Goal: Transaction & Acquisition: Purchase product/service

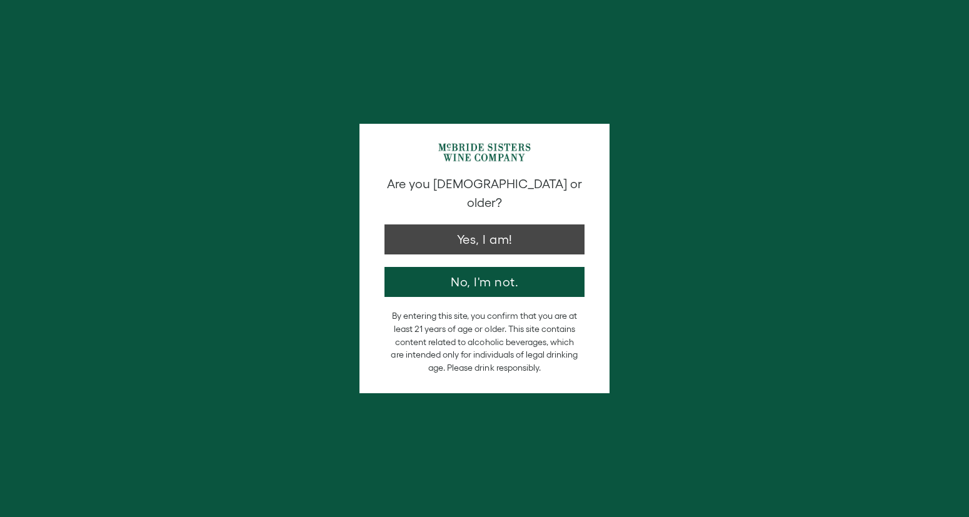
click at [571, 233] on button "Yes, I am!" at bounding box center [484, 239] width 200 height 30
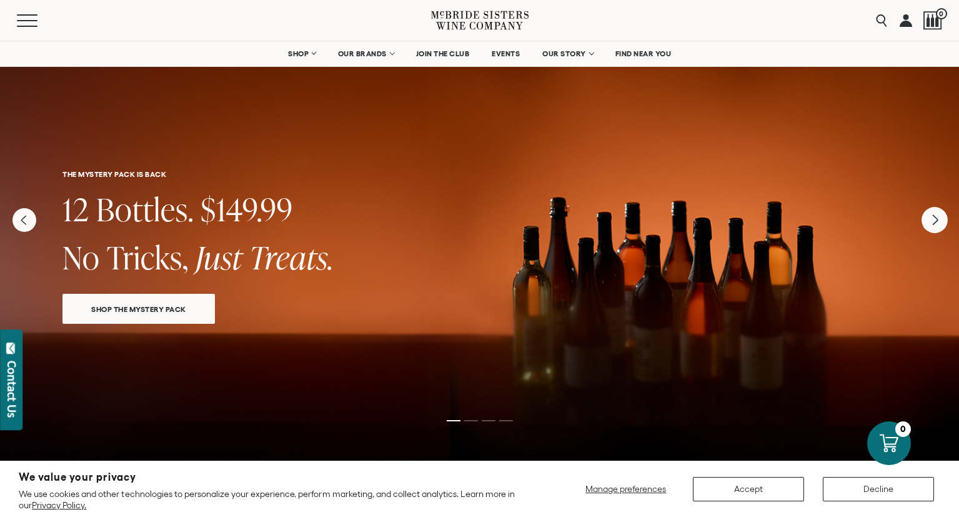
click at [931, 229] on icon "Next" at bounding box center [935, 220] width 26 height 26
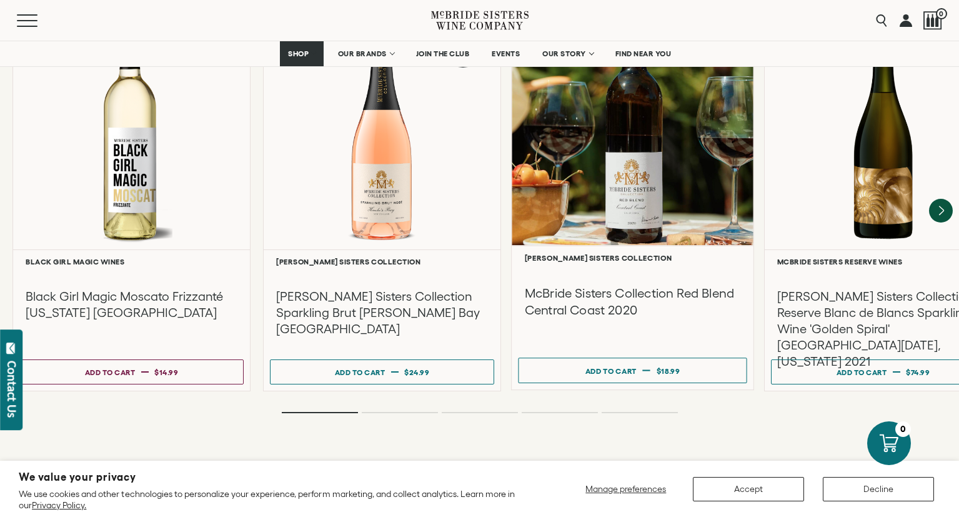
scroll to position [2726, 0]
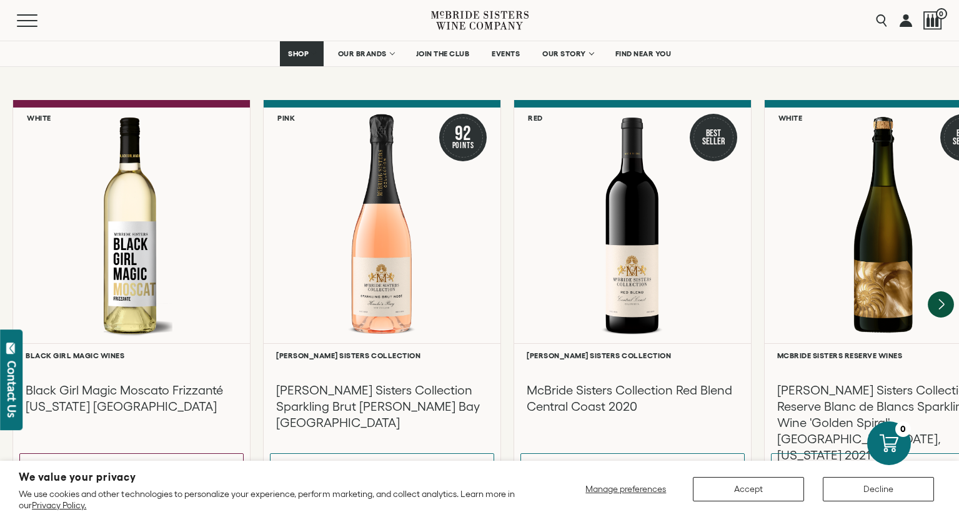
click at [946, 291] on icon "Next" at bounding box center [941, 304] width 26 height 26
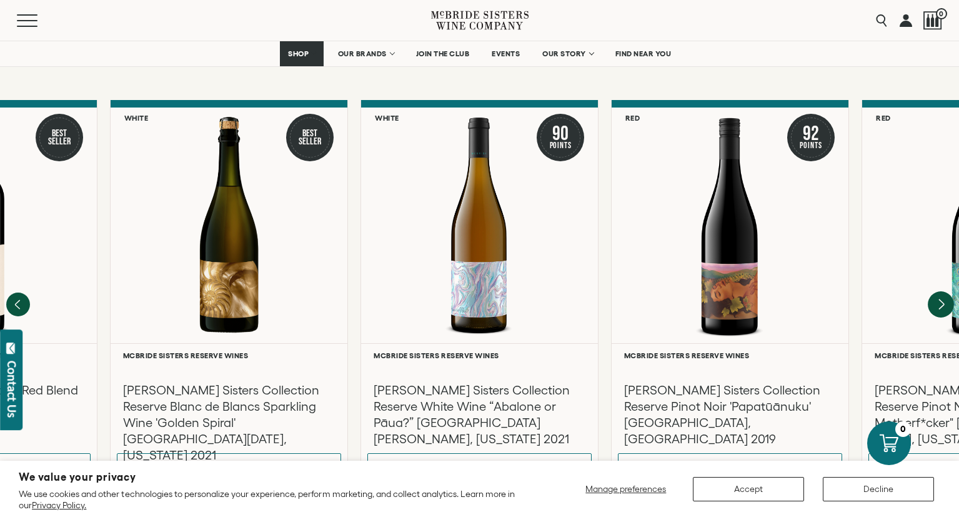
click at [946, 291] on icon "Next" at bounding box center [941, 304] width 26 height 26
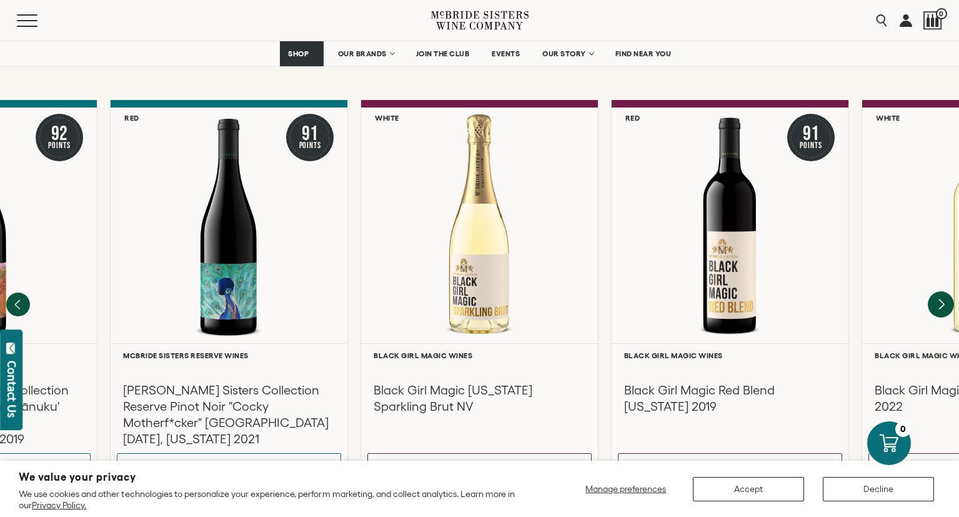
click at [946, 291] on icon "Next" at bounding box center [941, 304] width 26 height 26
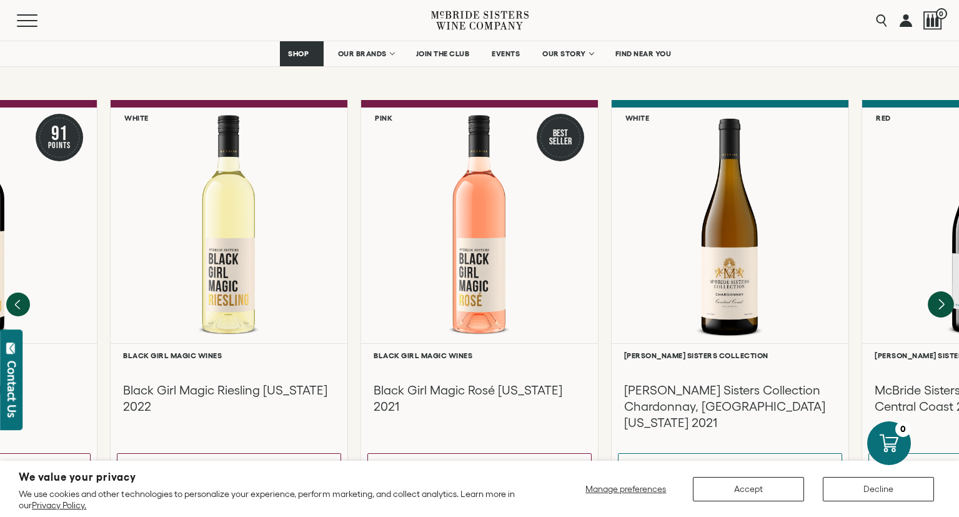
click at [945, 291] on icon "Next" at bounding box center [941, 304] width 26 height 26
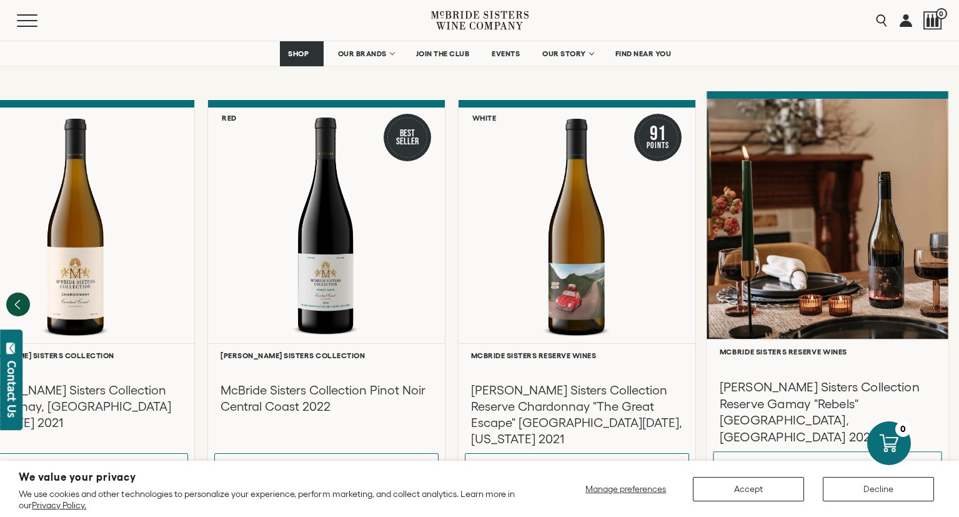
click at [944, 364] on div "**********" at bounding box center [828, 411] width 242 height 144
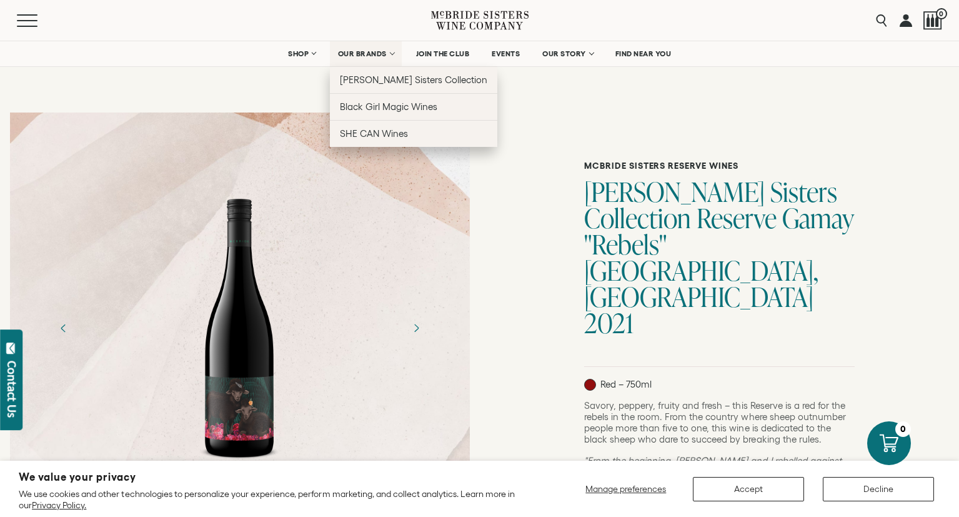
click at [363, 53] on span "OUR BRANDS" at bounding box center [362, 53] width 49 height 9
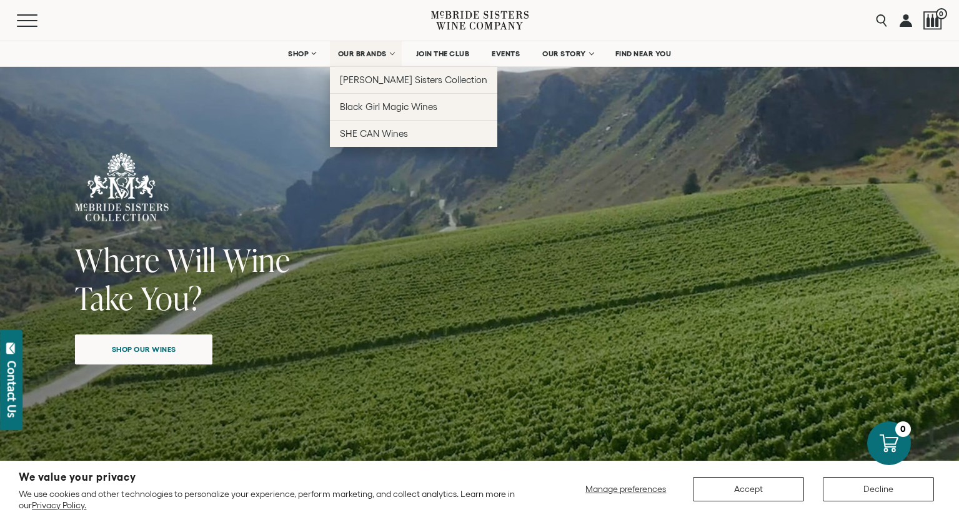
drag, startPoint x: 0, startPoint y: 0, endPoint x: 363, endPoint y: 53, distance: 367.0
click at [363, 53] on span "OUR BRANDS" at bounding box center [362, 53] width 49 height 9
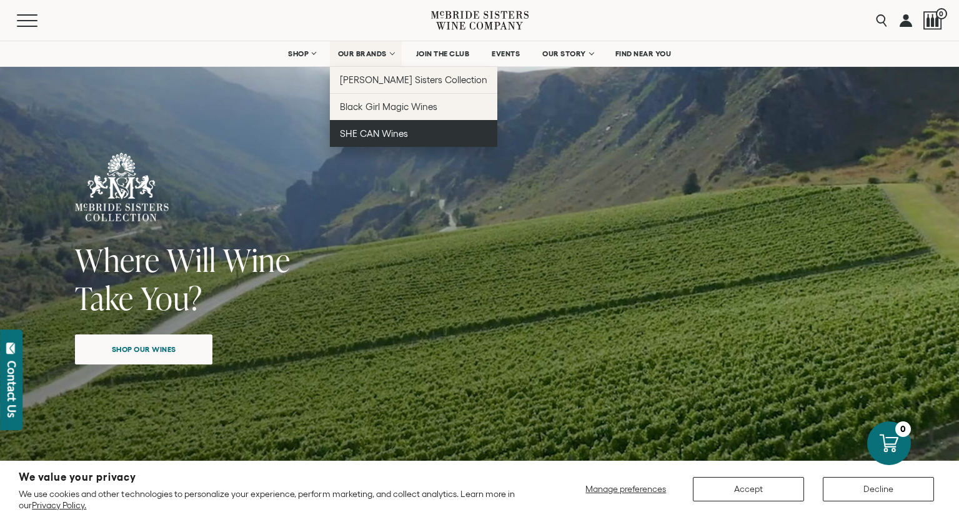
click at [361, 129] on span "SHE CAN Wines" at bounding box center [374, 133] width 68 height 11
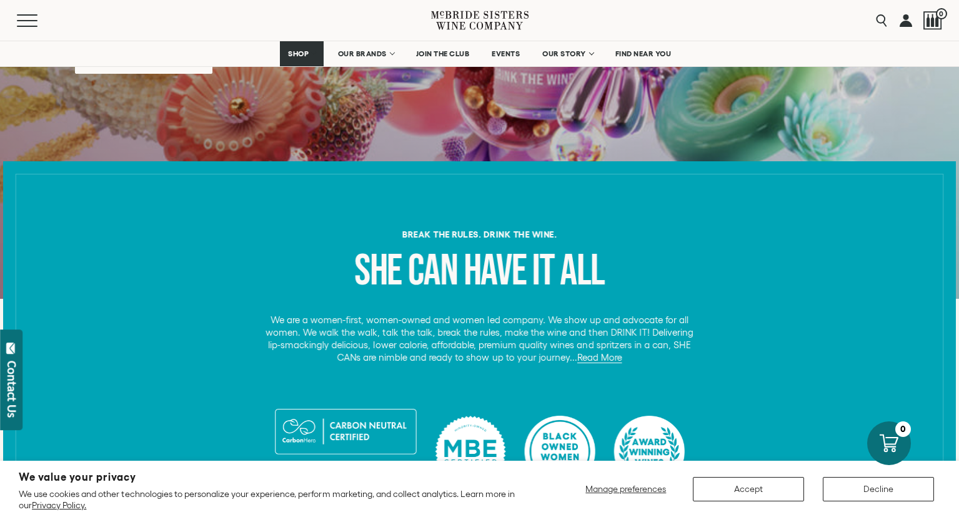
scroll to position [239, 0]
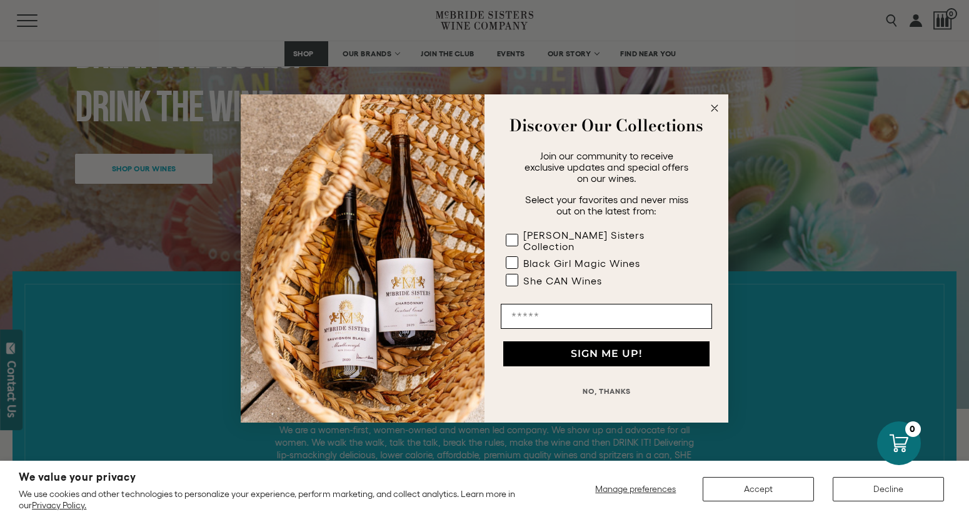
click at [713, 114] on circle "Close dialog" at bounding box center [715, 108] width 14 height 14
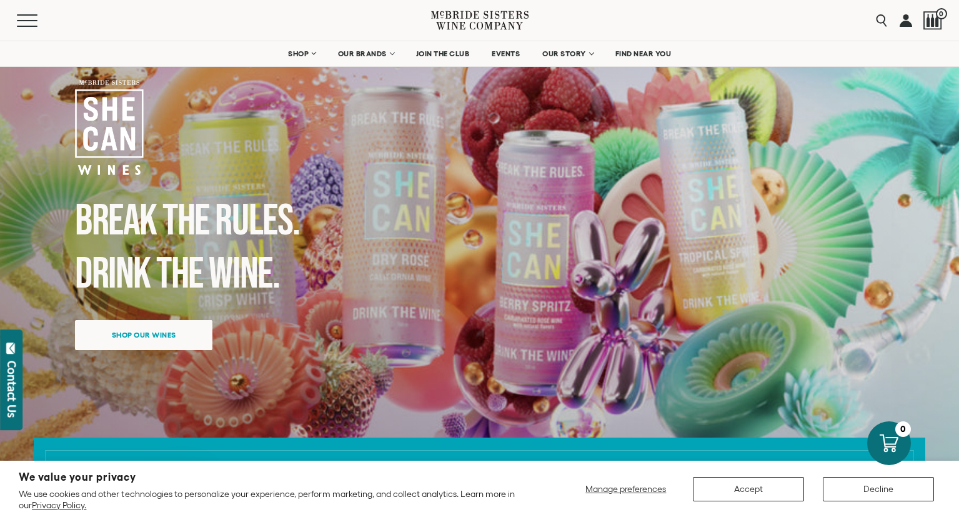
scroll to position [0, 0]
